Goal: Information Seeking & Learning: Learn about a topic

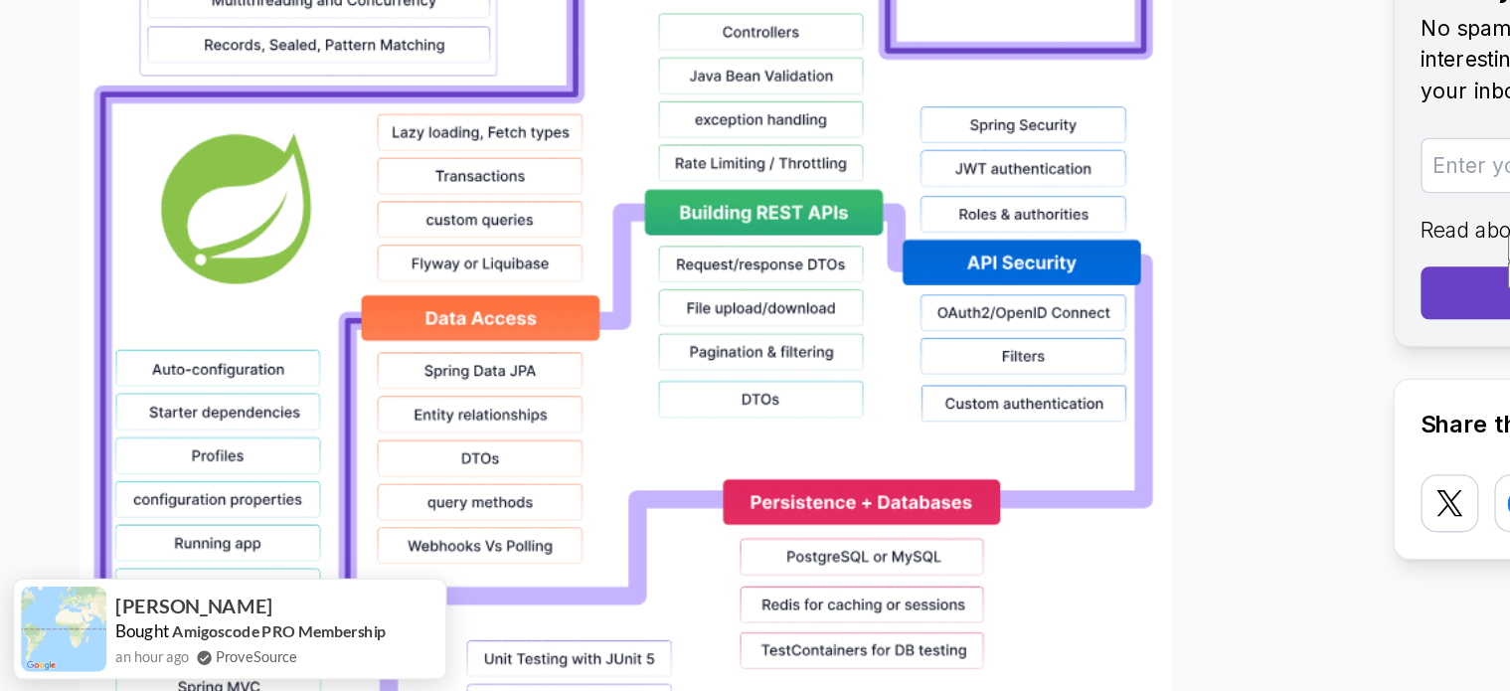
scroll to position [1875, 0]
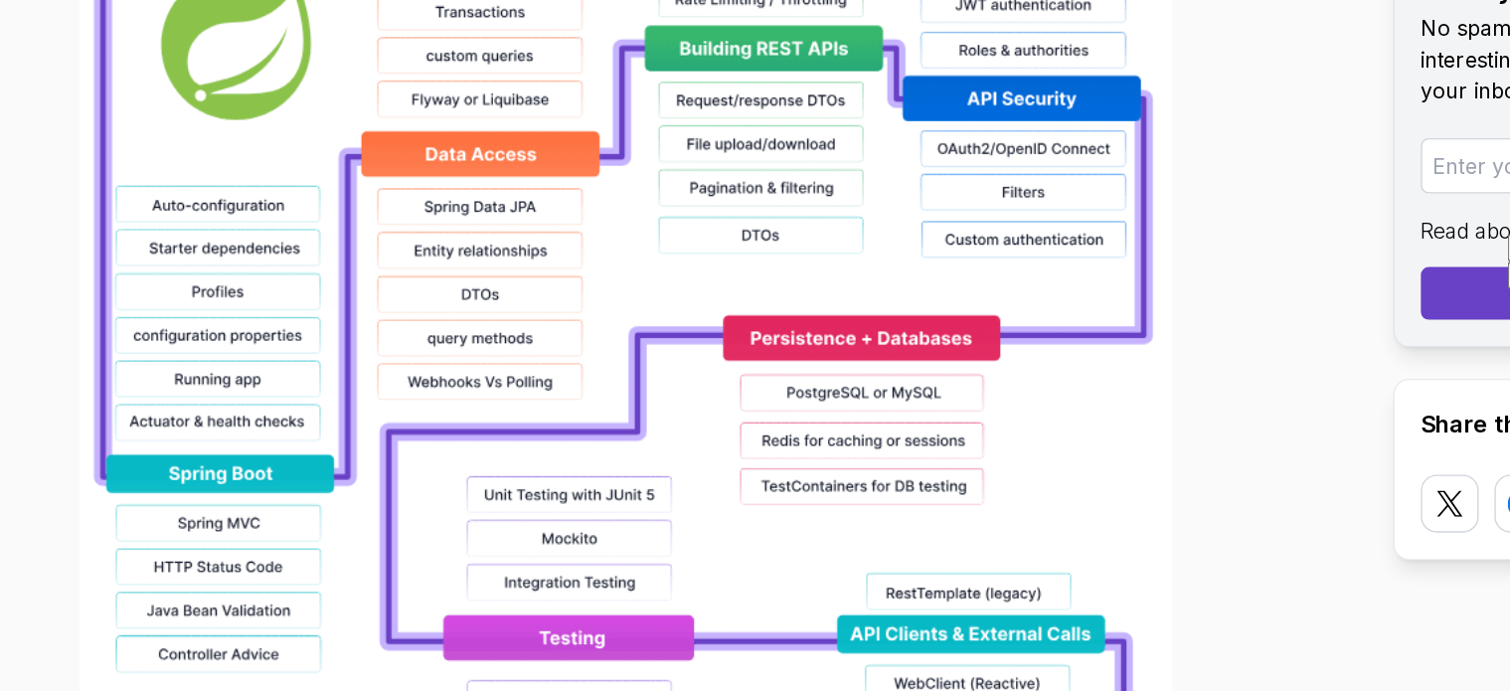
click at [402, 289] on img at bounding box center [473, 388] width 827 height 1272
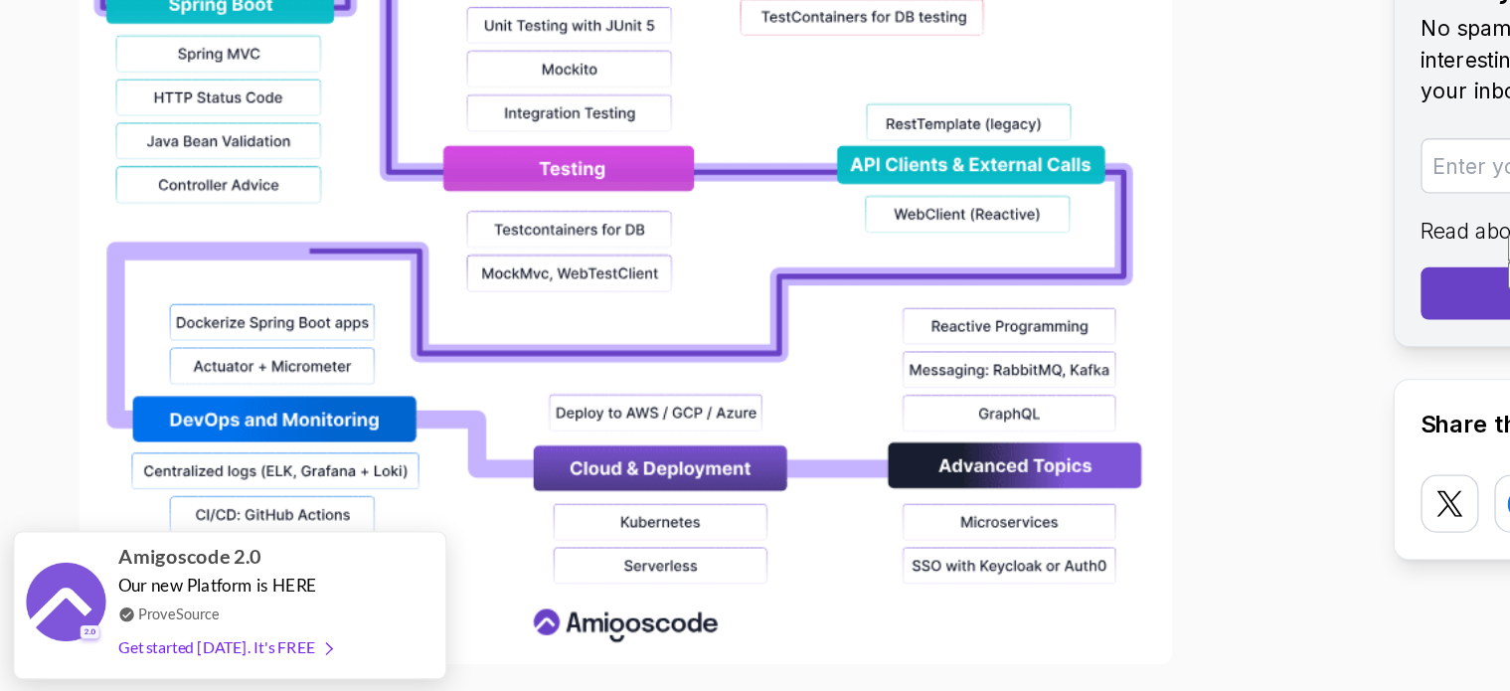
scroll to position [2326, 0]
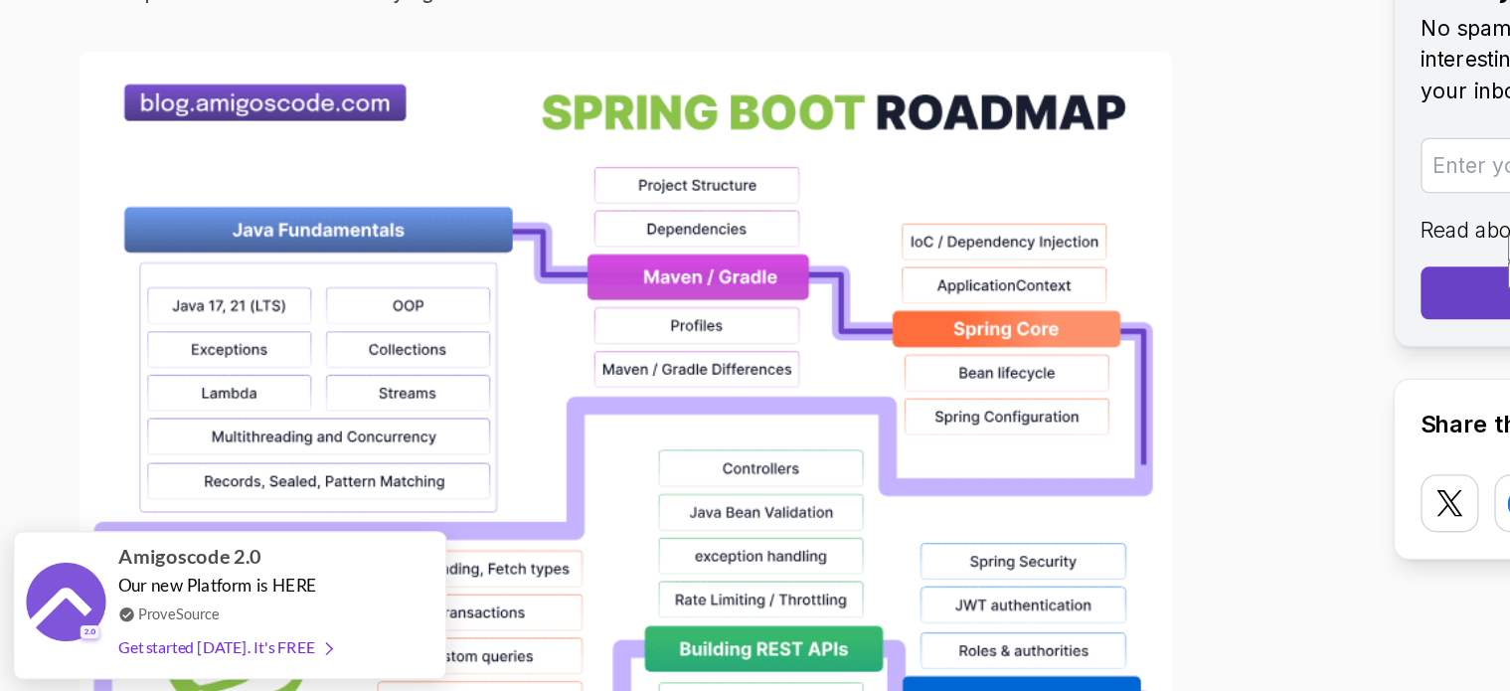
scroll to position [1423, 0]
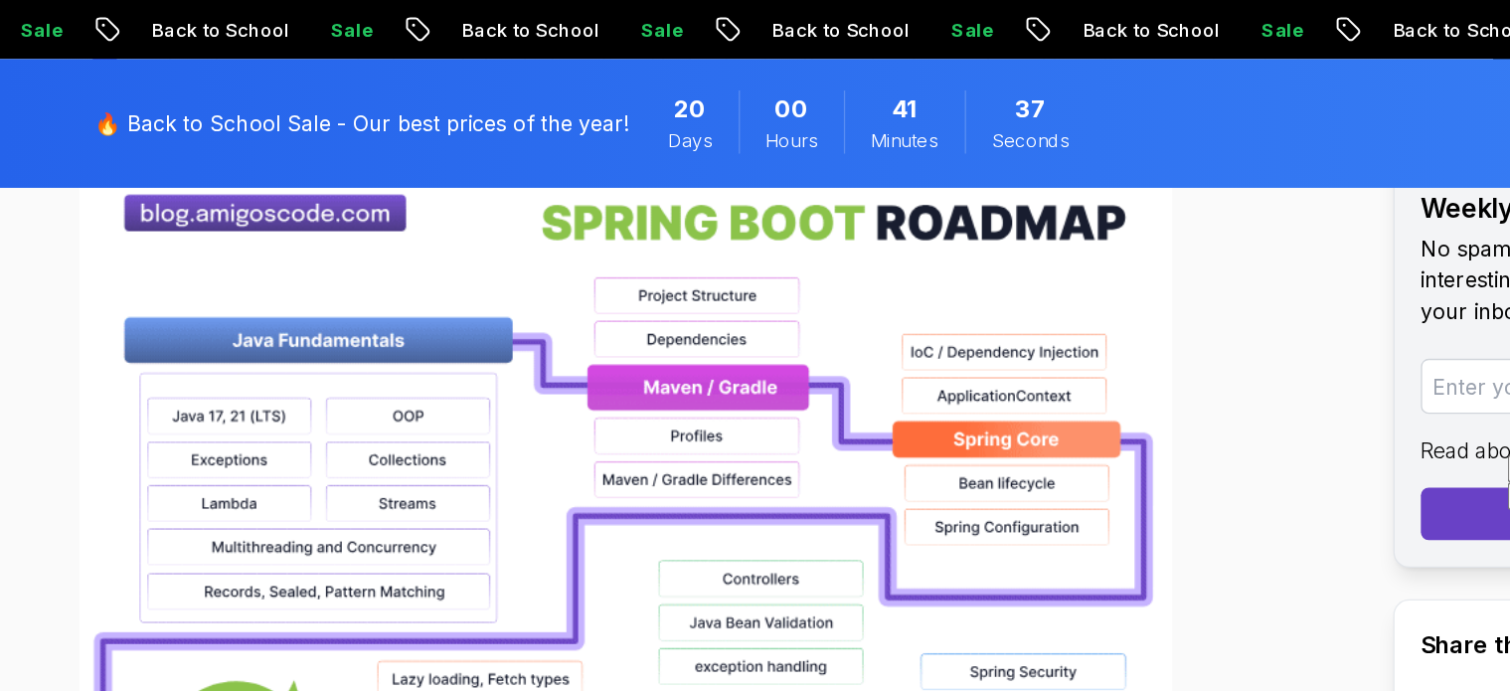
scroll to position [1498, 0]
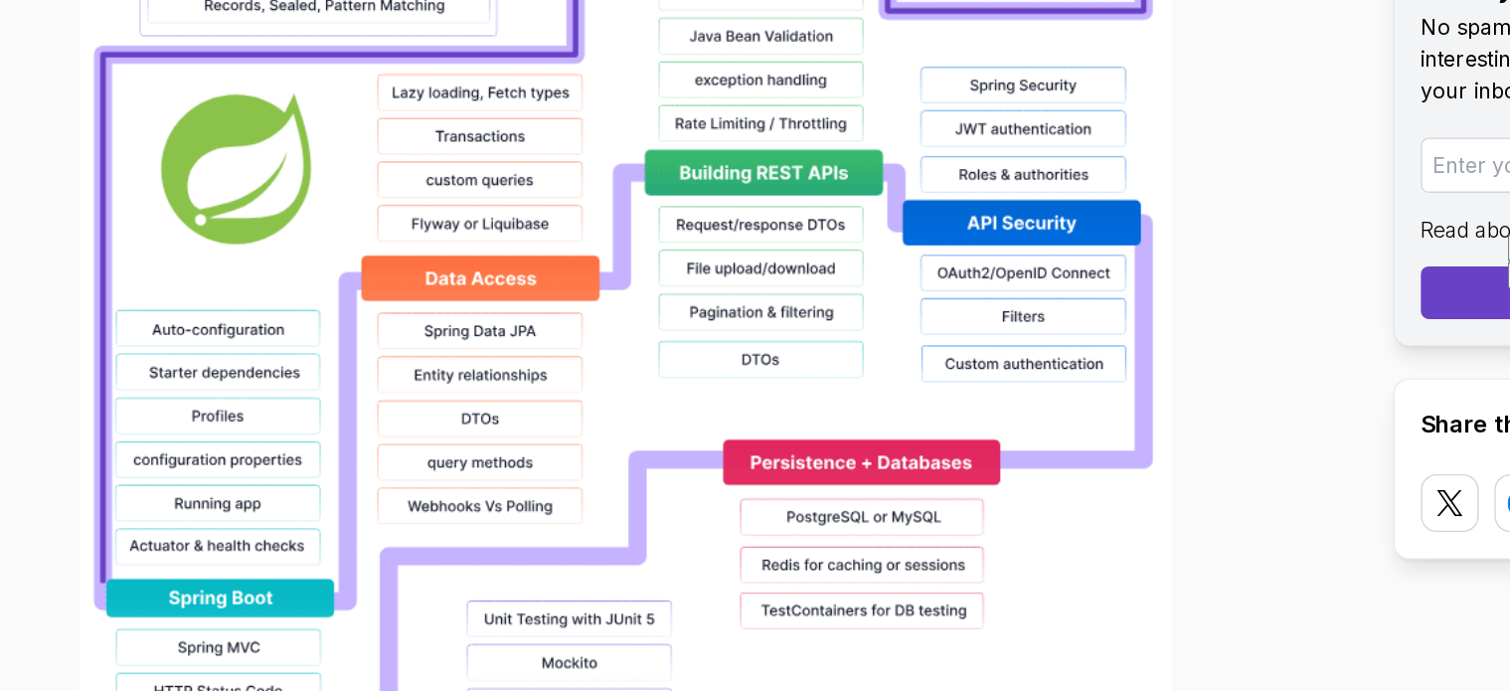
scroll to position [1872, 0]
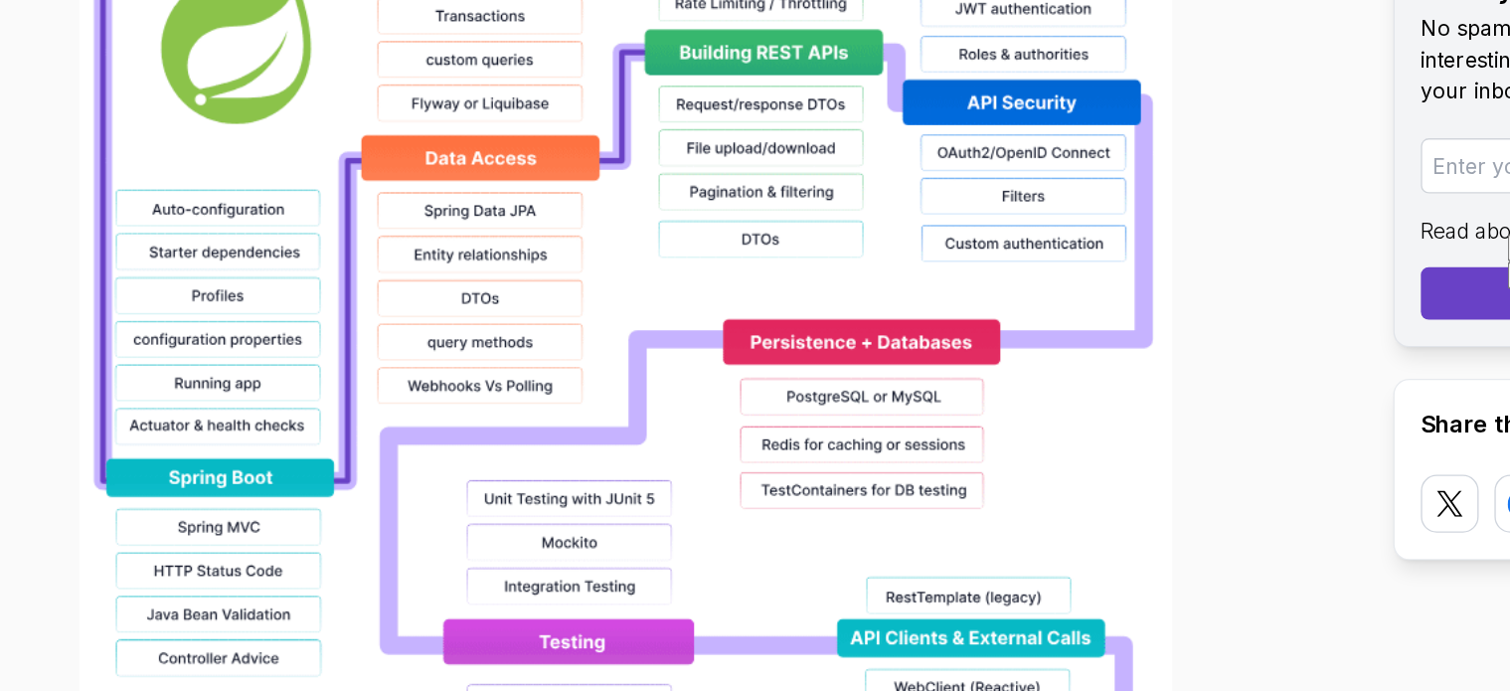
click at [411, 268] on img at bounding box center [473, 391] width 827 height 1272
drag, startPoint x: 776, startPoint y: 229, endPoint x: 777, endPoint y: 262, distance: 33.8
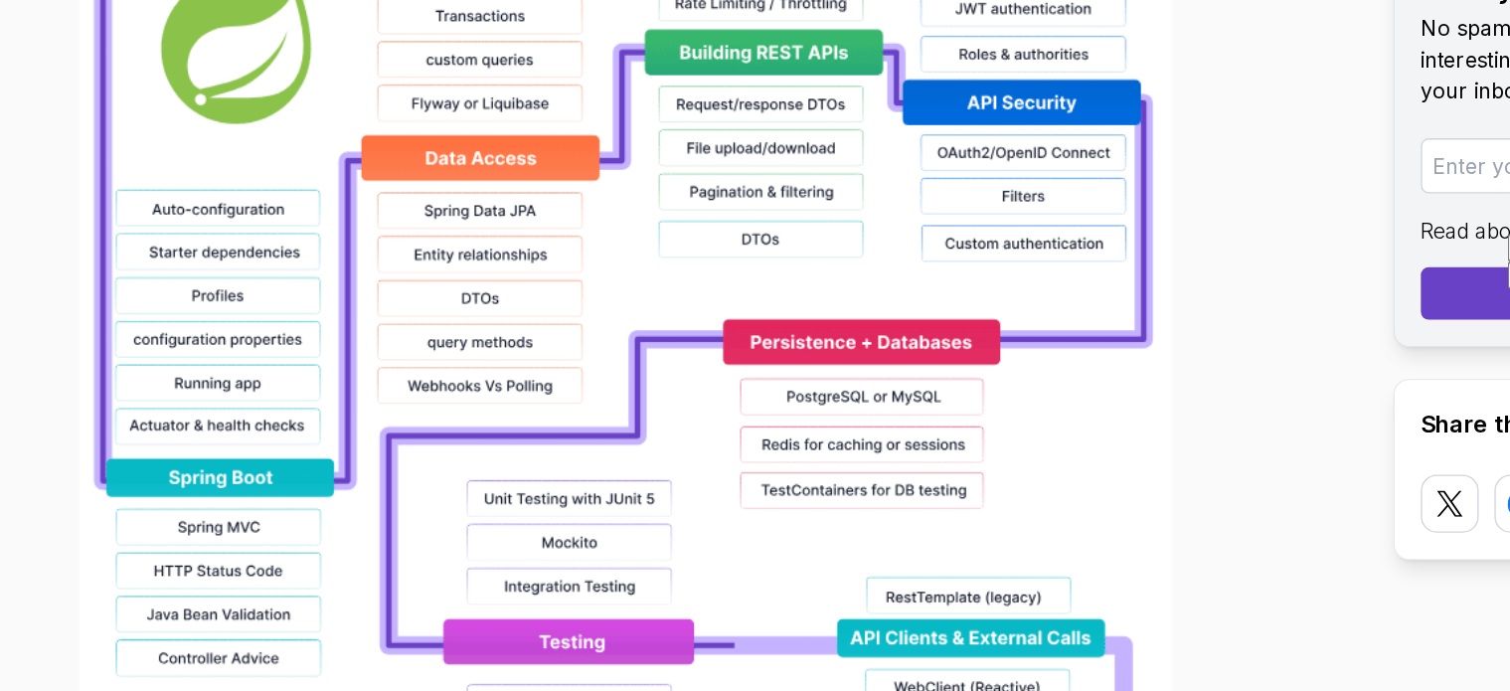
click at [776, 232] on img at bounding box center [473, 391] width 827 height 1272
click at [636, 421] on img at bounding box center [473, 391] width 827 height 1272
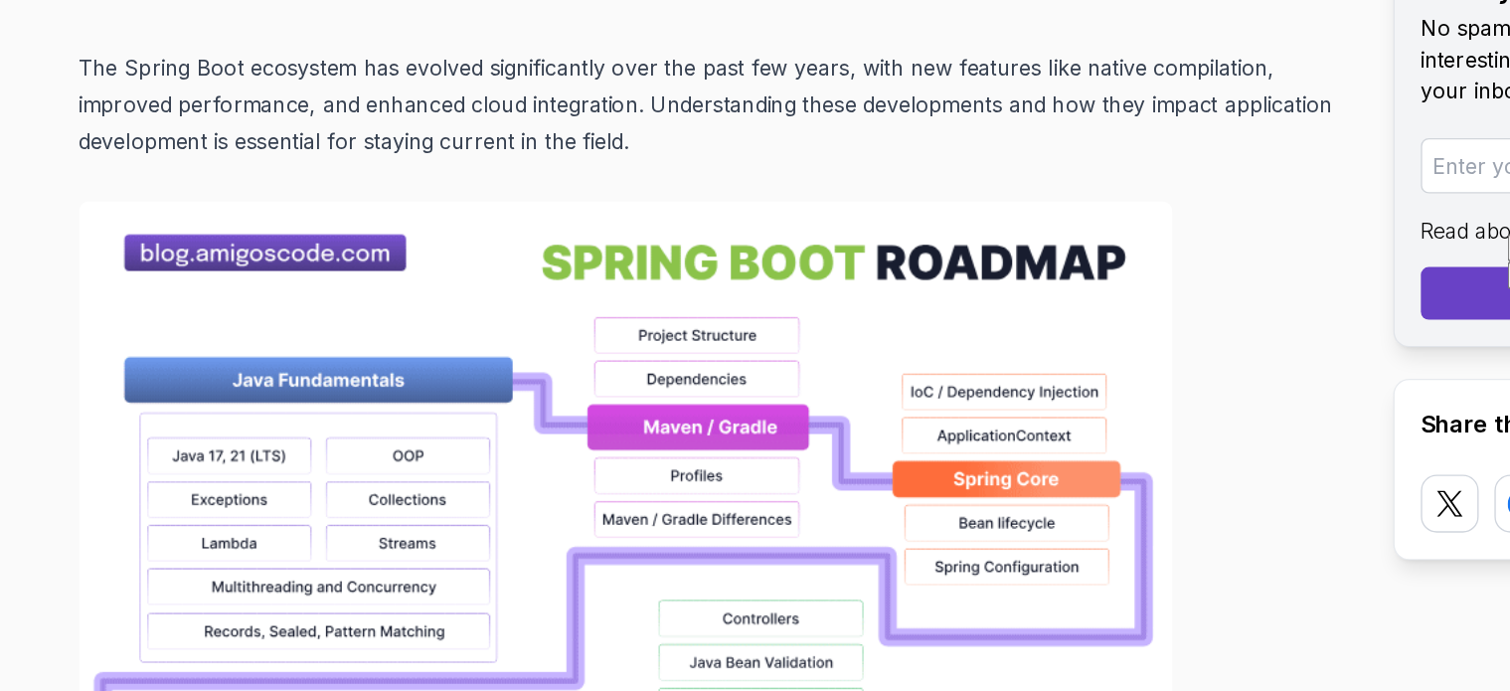
scroll to position [1422, 0]
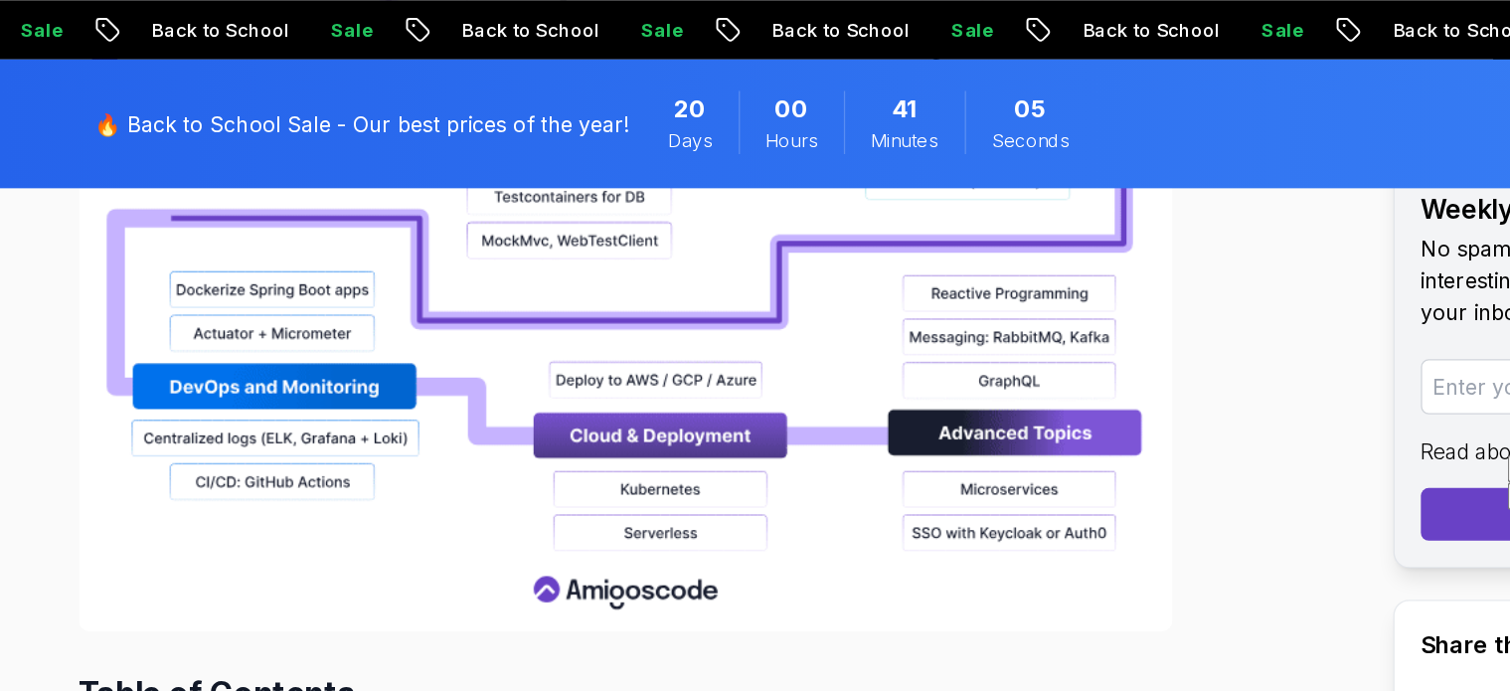
scroll to position [2395, 0]
